Goal: Task Accomplishment & Management: Manage account settings

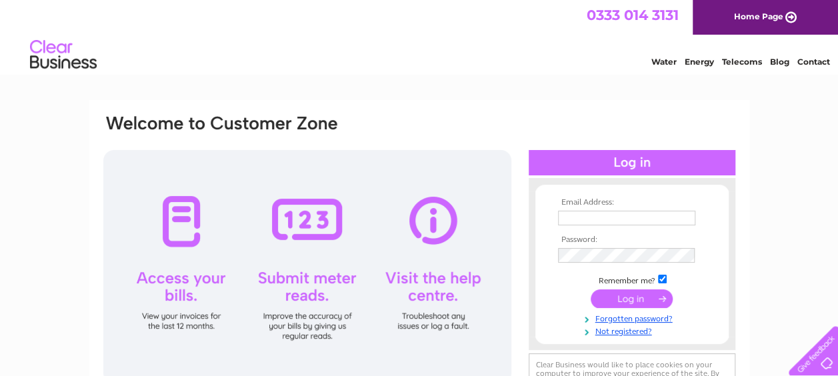
type input "[EMAIL_ADDRESS][DOMAIN_NAME]"
click at [633, 297] on input "submit" at bounding box center [632, 298] width 82 height 19
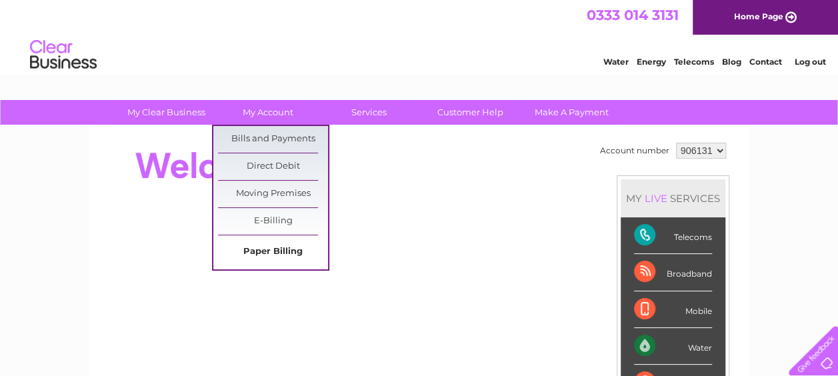
click at [273, 252] on link "Paper Billing" at bounding box center [273, 252] width 110 height 27
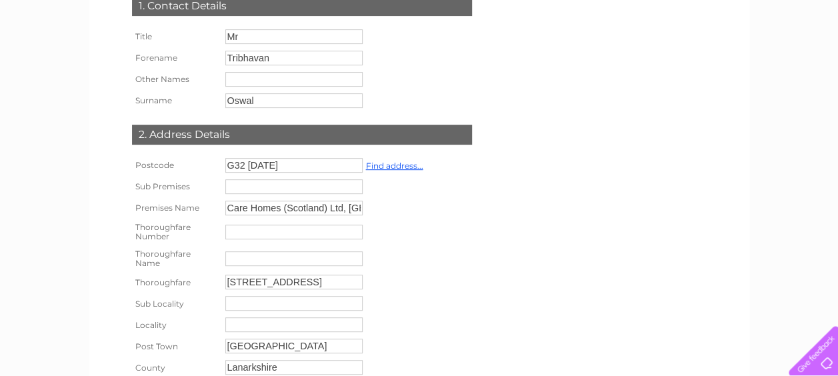
scroll to position [3, 0]
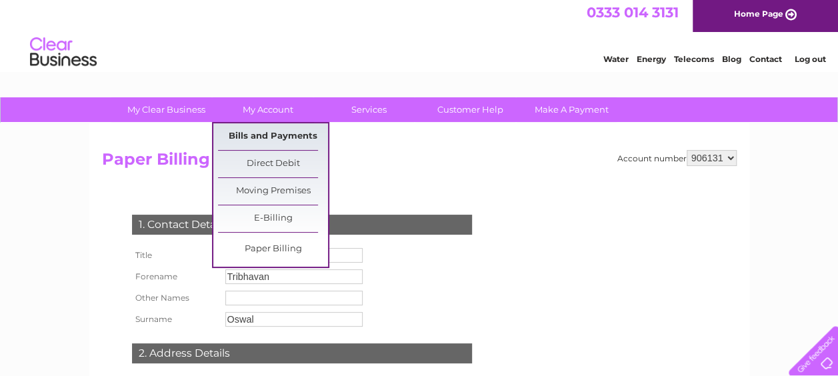
click at [288, 137] on link "Bills and Payments" at bounding box center [273, 136] width 110 height 27
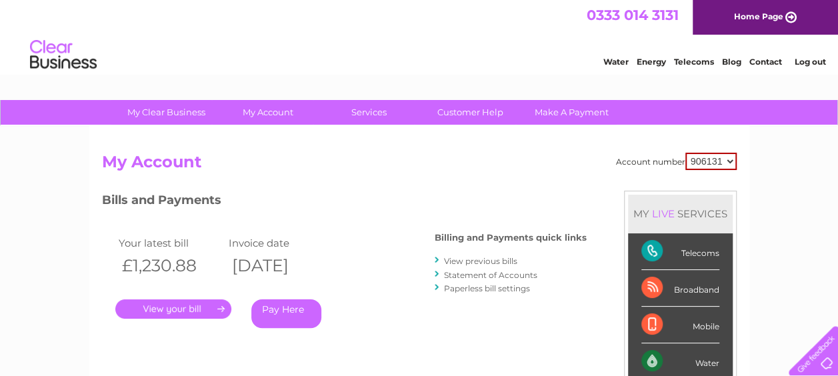
click at [167, 307] on link "." at bounding box center [173, 308] width 116 height 19
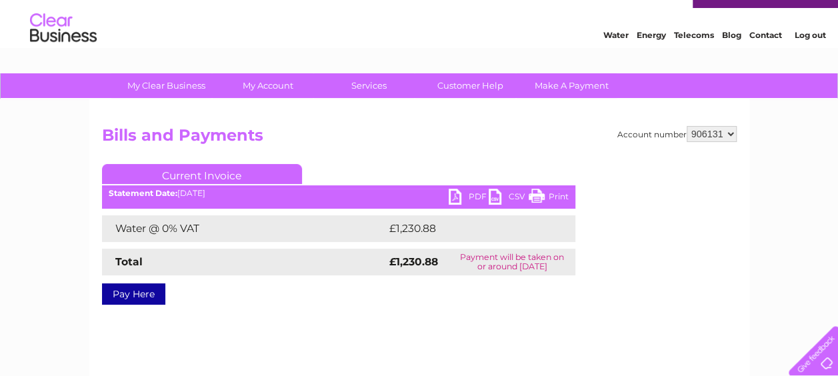
scroll to position [132, 0]
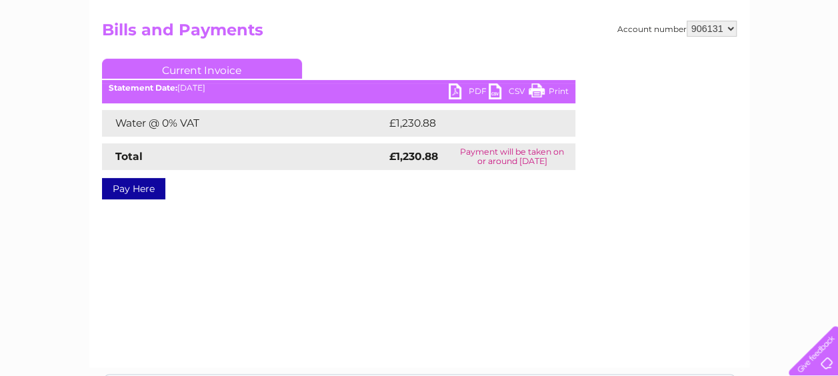
click at [468, 87] on link "PDF" at bounding box center [469, 92] width 40 height 19
